Goal: Task Accomplishment & Management: Use online tool/utility

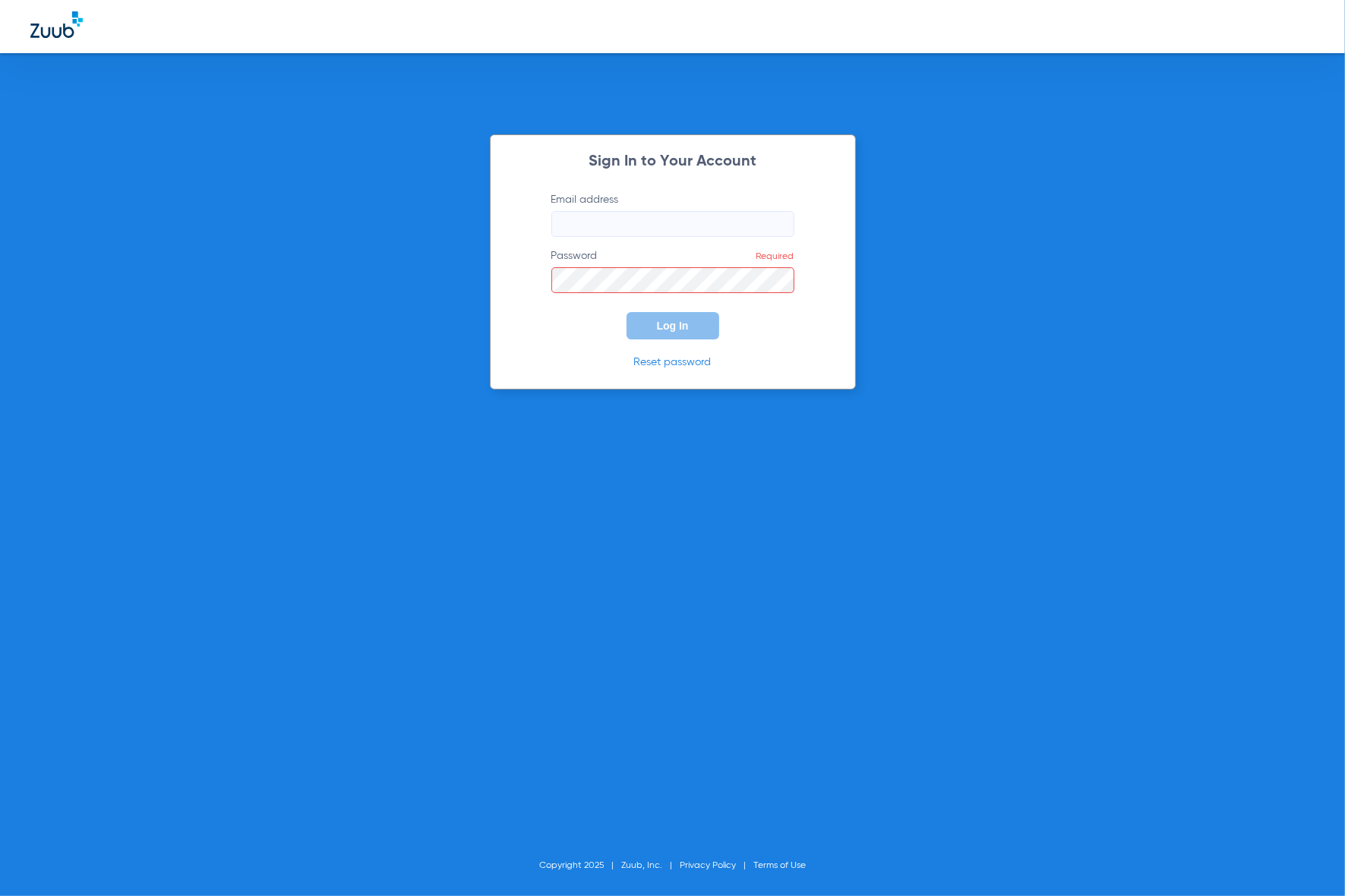
click at [700, 210] on label "Email address" at bounding box center [672, 215] width 243 height 45
click at [700, 211] on input "Email address" at bounding box center [672, 224] width 243 height 26
click at [695, 224] on input "Email address" at bounding box center [672, 224] width 243 height 26
click at [772, 227] on keeper-lock "Open Keeper Popup" at bounding box center [778, 223] width 19 height 19
type input "[EMAIL_ADDRESS][DOMAIN_NAME]"
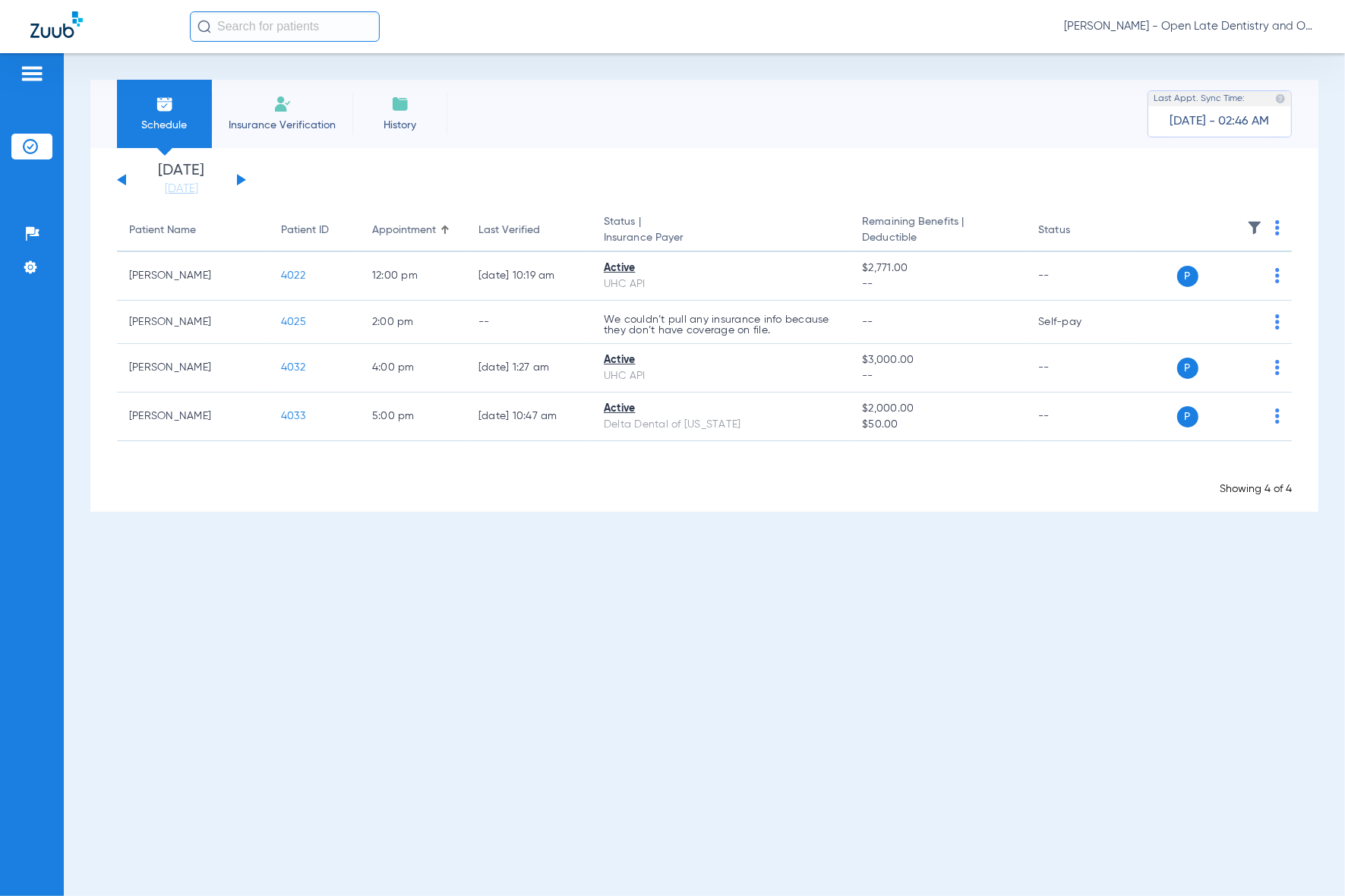
click at [262, 32] on input "text" at bounding box center [284, 27] width 190 height 31
